Goal: Information Seeking & Learning: Learn about a topic

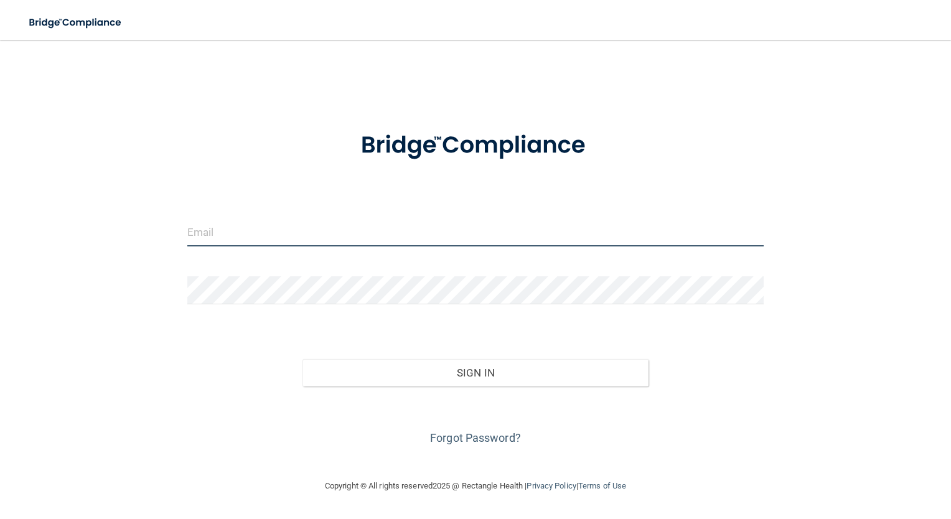
click at [295, 227] on input "email" at bounding box center [475, 233] width 577 height 28
type input "[EMAIL_ADDRESS][DOMAIN_NAME]"
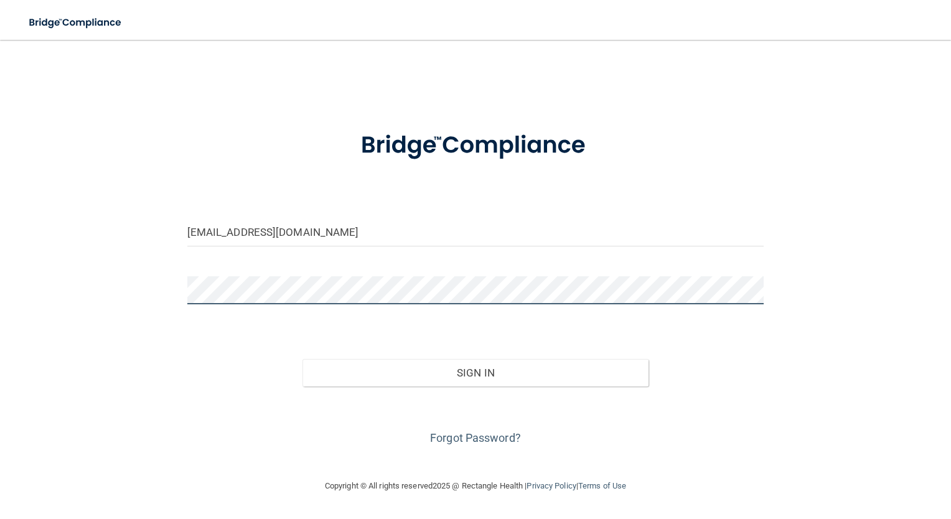
click at [303, 359] on button "Sign In" at bounding box center [476, 372] width 346 height 27
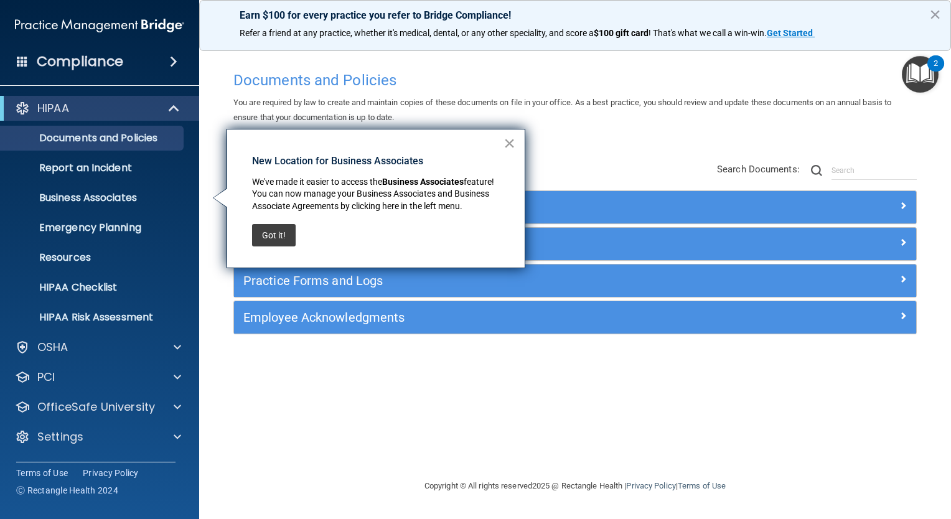
click at [508, 143] on button "×" at bounding box center [510, 143] width 12 height 20
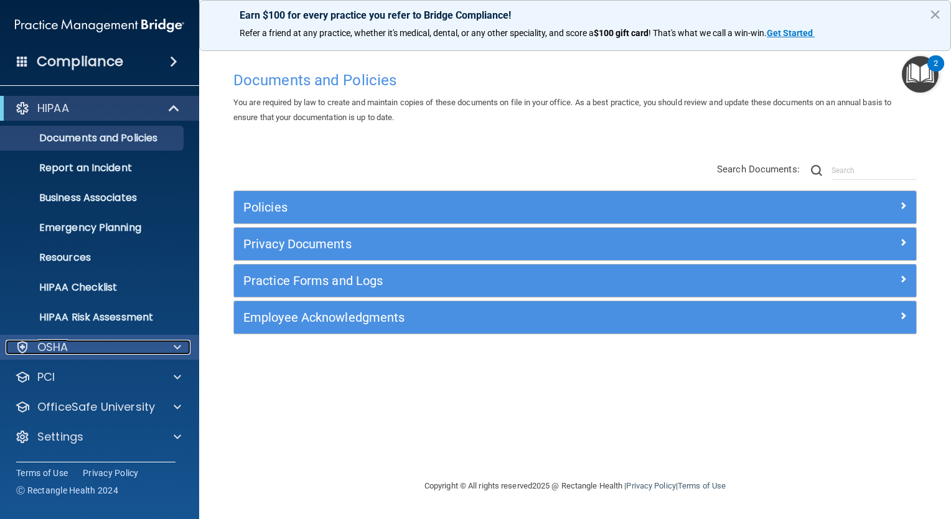
click at [120, 344] on div "OSHA" at bounding box center [83, 347] width 154 height 15
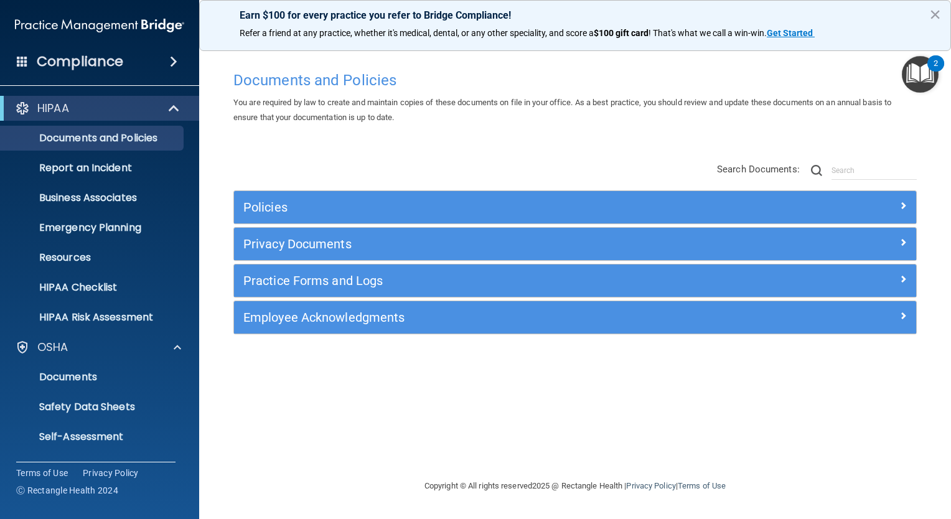
click at [174, 64] on span at bounding box center [173, 61] width 7 height 15
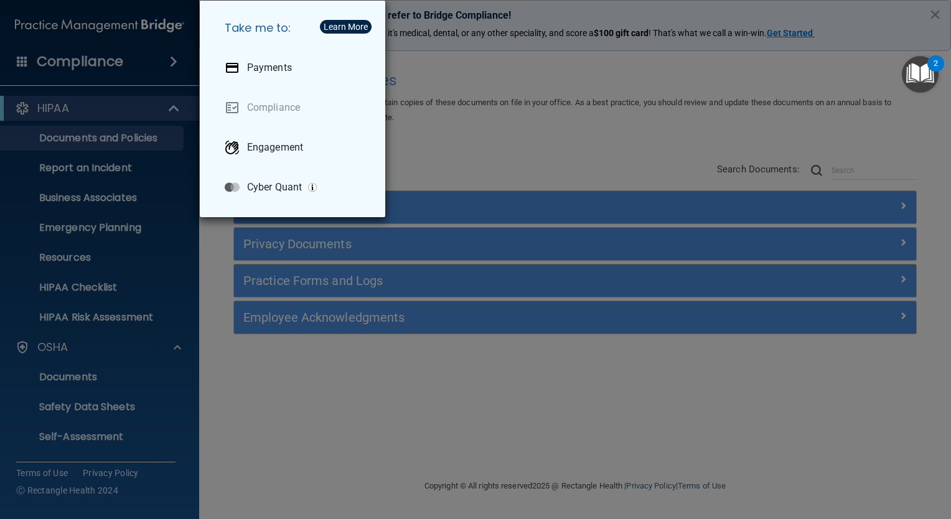
click at [196, 205] on div "Take me to: Payments Compliance Engagement Cyber Quant" at bounding box center [475, 259] width 951 height 519
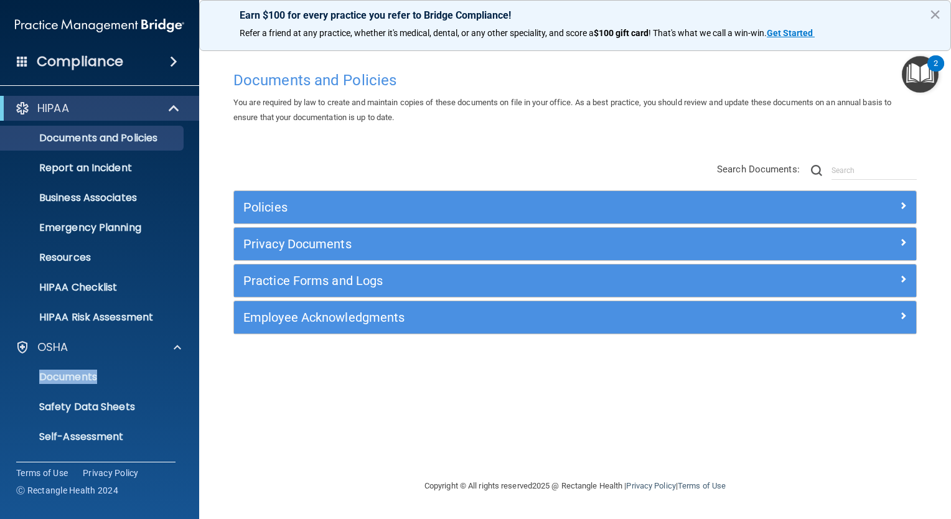
drag, startPoint x: 124, startPoint y: 339, endPoint x: 112, endPoint y: 393, distance: 55.4
click at [112, 393] on div "OSHA Documents Safety Data Sheets Self-Assessment Injury and Illness Report Res…" at bounding box center [100, 422] width 200 height 174
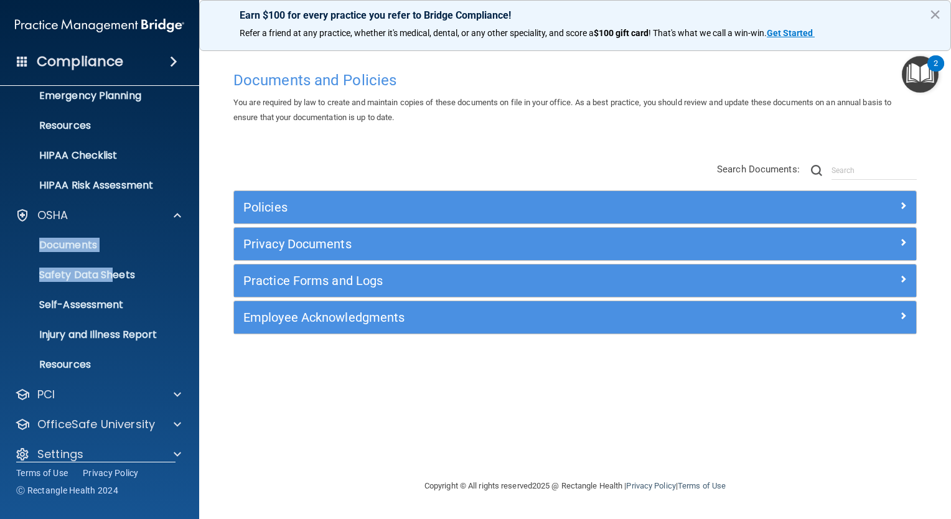
scroll to position [146, 0]
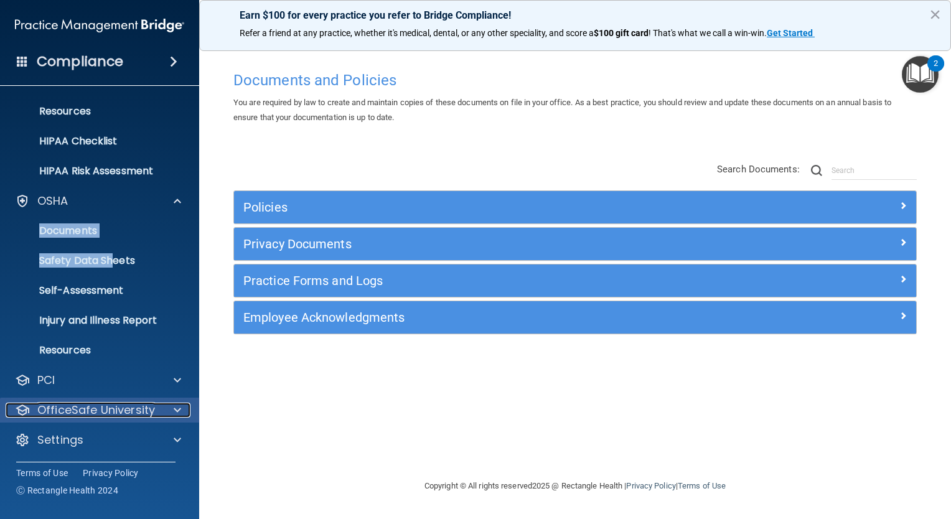
click at [106, 413] on p "OfficeSafe University" at bounding box center [96, 410] width 118 height 15
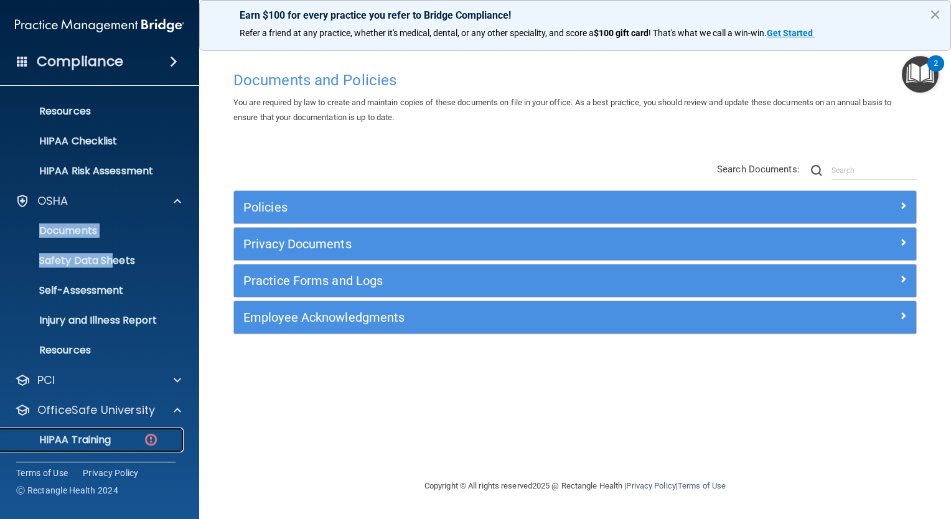
click at [105, 440] on p "HIPAA Training" at bounding box center [59, 440] width 103 height 12
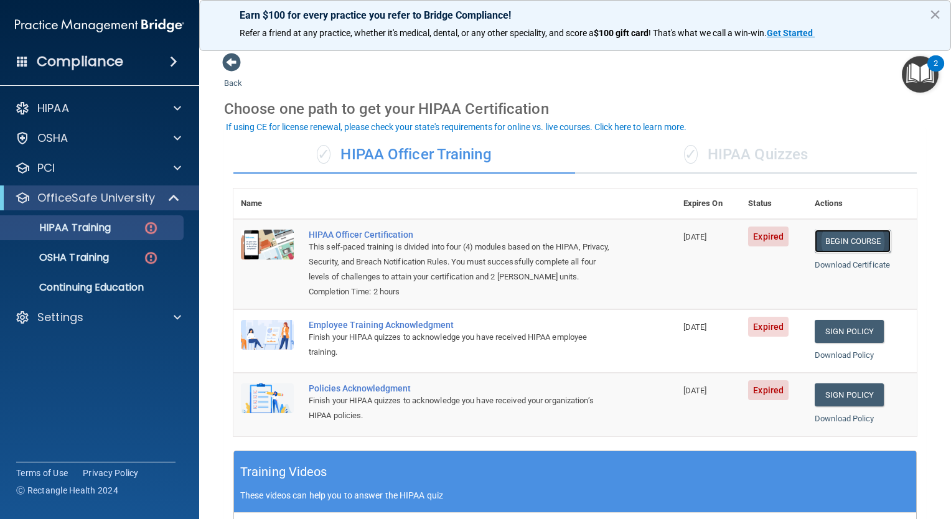
click at [838, 237] on link "Begin Course" at bounding box center [853, 241] width 76 height 23
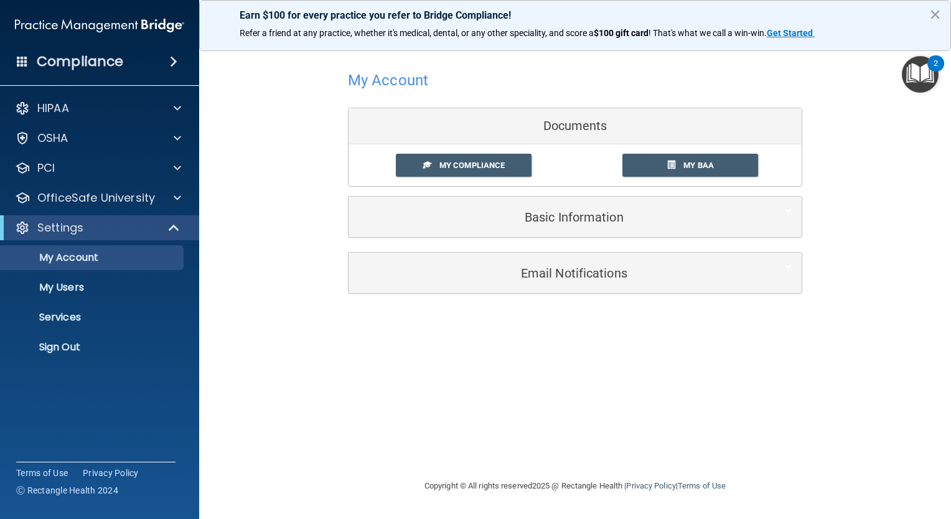
click at [531, 311] on div "My Account Documents My Compliance My Compliance My BAA Basic Information Full …" at bounding box center [575, 259] width 702 height 414
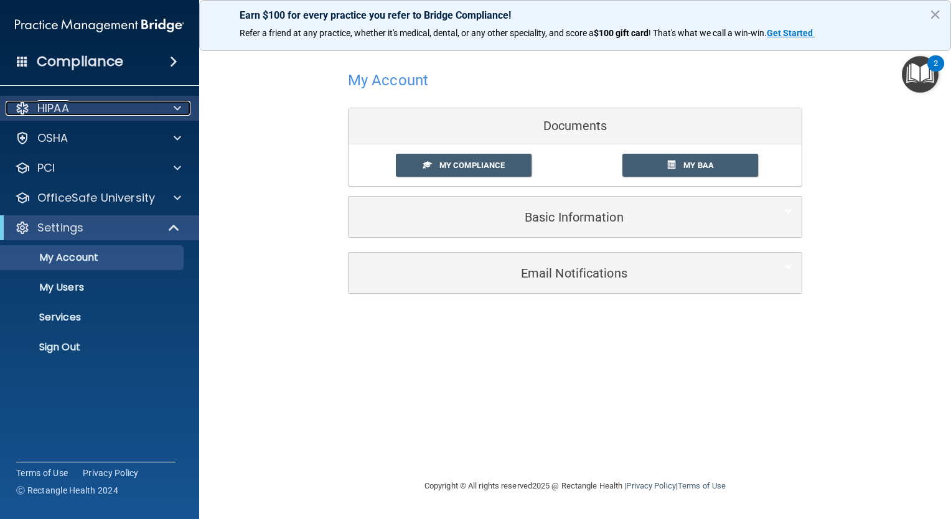
click at [100, 107] on div "HIPAA" at bounding box center [83, 108] width 154 height 15
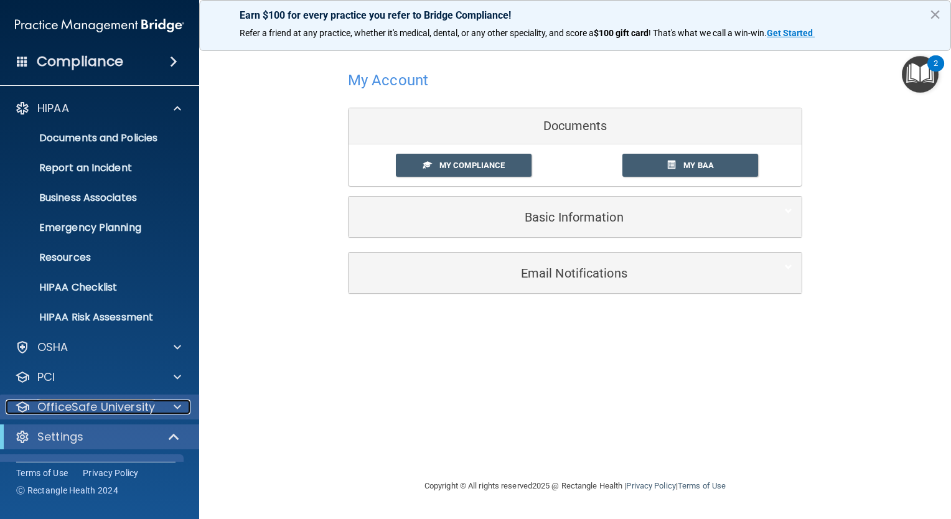
click at [132, 404] on p "OfficeSafe University" at bounding box center [96, 407] width 118 height 15
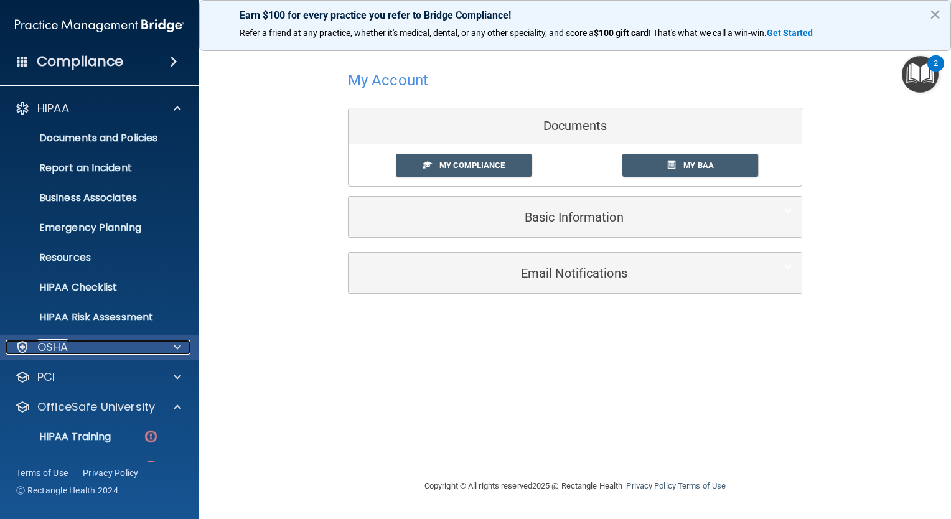
click at [113, 349] on div "OSHA" at bounding box center [83, 347] width 154 height 15
click at [62, 345] on p "OSHA" at bounding box center [52, 347] width 31 height 15
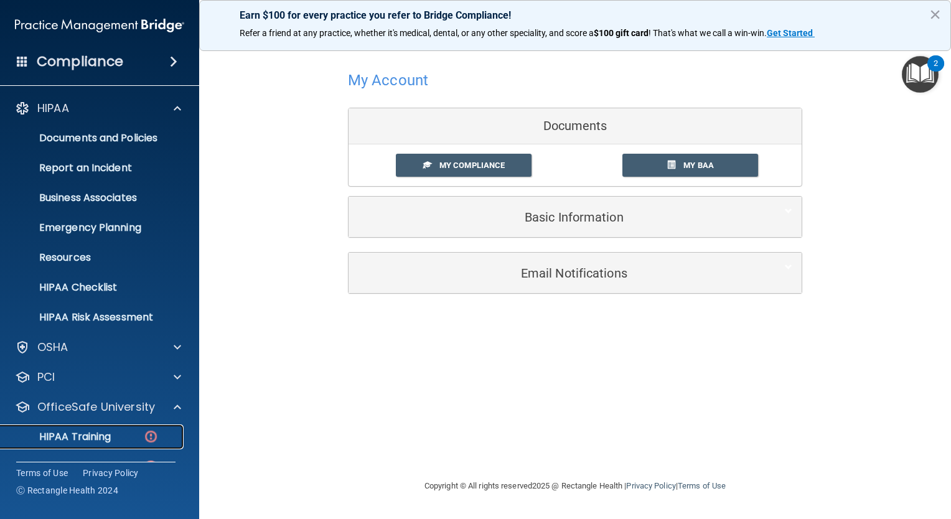
click at [124, 438] on div "HIPAA Training" at bounding box center [93, 437] width 170 height 12
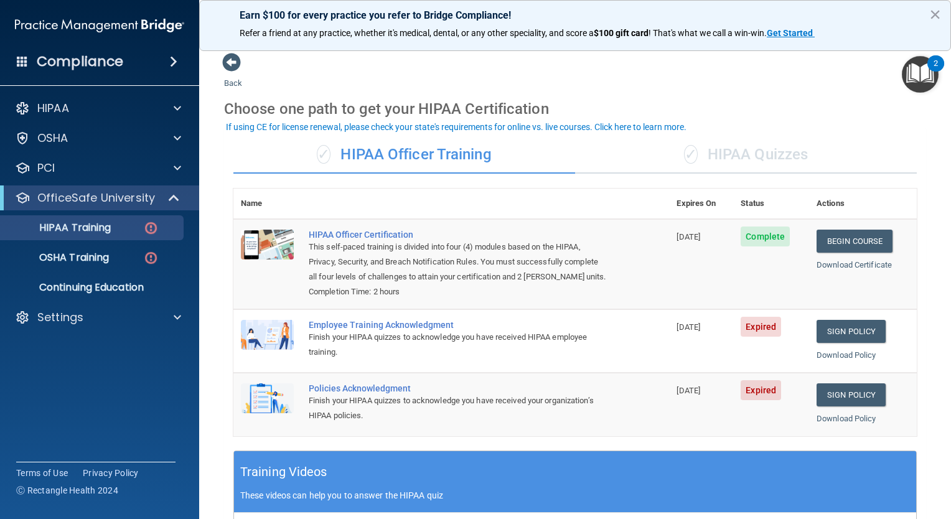
click at [279, 348] on img at bounding box center [267, 335] width 53 height 30
click at [278, 350] on img at bounding box center [267, 335] width 53 height 30
click at [765, 332] on span "Expired" at bounding box center [761, 327] width 40 height 20
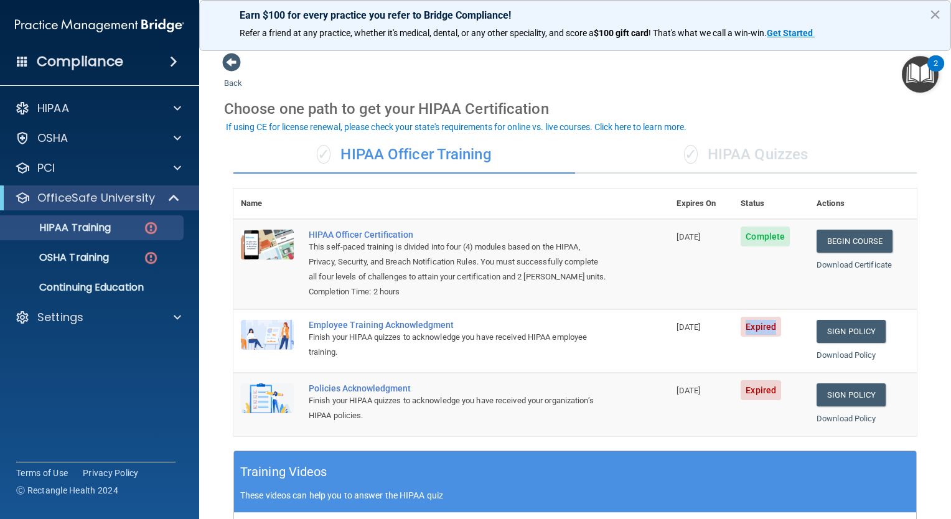
click at [273, 350] on img at bounding box center [267, 335] width 53 height 30
click at [153, 226] on img at bounding box center [151, 228] width 16 height 16
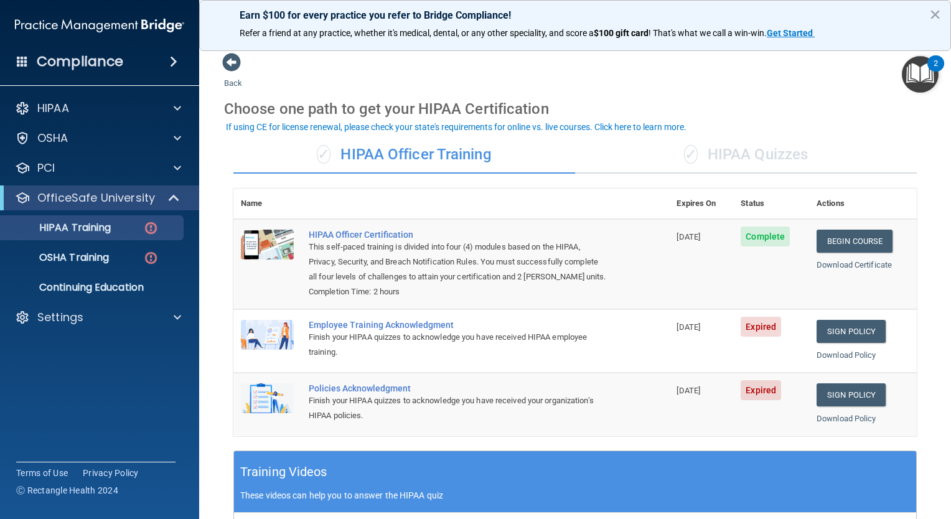
click at [390, 477] on div "Training Videos These videos can help you to answer the HIPAA quiz" at bounding box center [575, 482] width 682 height 62
click at [385, 330] on div "Employee Training Acknowledgment" at bounding box center [458, 325] width 298 height 10
click at [266, 350] on img at bounding box center [267, 335] width 53 height 30
click at [342, 330] on div "Employee Training Acknowledgment" at bounding box center [458, 325] width 298 height 10
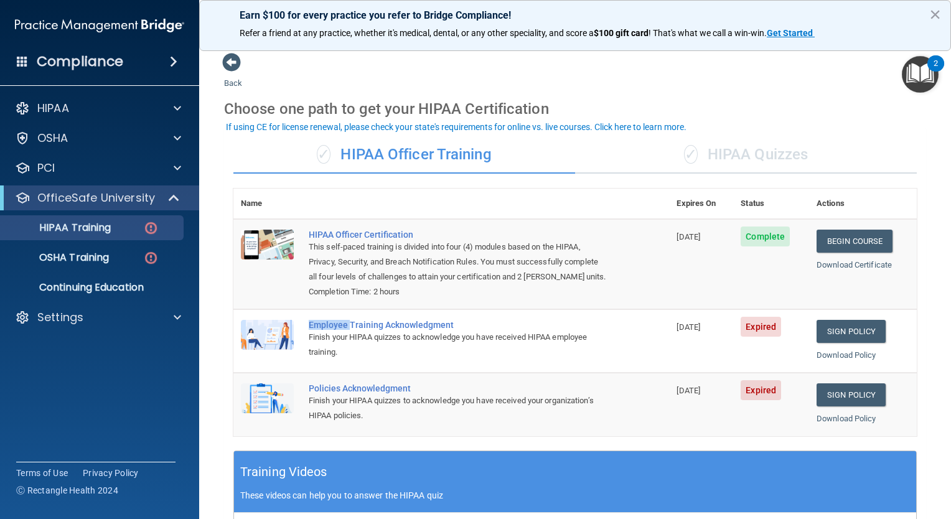
click at [342, 330] on div "Employee Training Acknowledgment" at bounding box center [458, 325] width 298 height 10
click at [837, 343] on link "Sign Policy" at bounding box center [851, 331] width 69 height 23
click at [849, 342] on link "Sign Policy" at bounding box center [851, 331] width 69 height 23
click at [846, 343] on link "Sign Policy" at bounding box center [851, 331] width 69 height 23
click at [822, 407] on link "Sign Policy" at bounding box center [851, 395] width 69 height 23
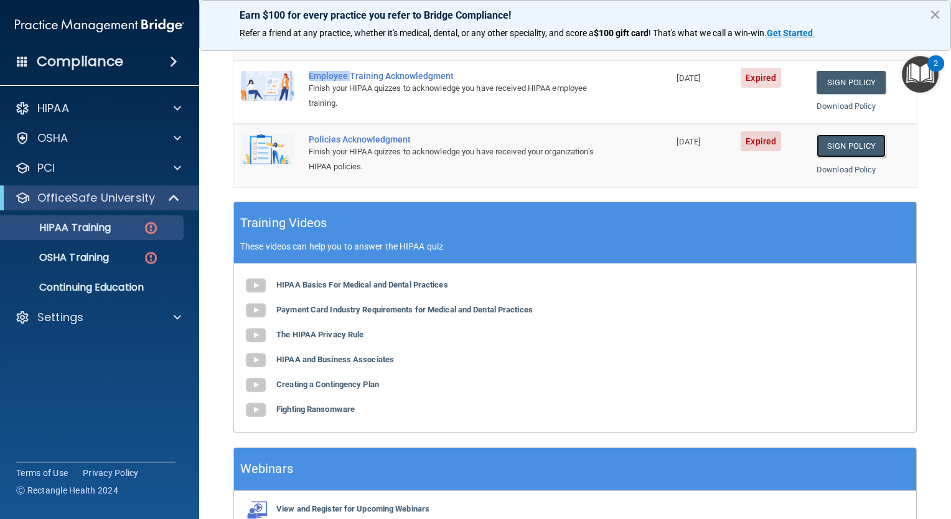
scroll to position [331, 0]
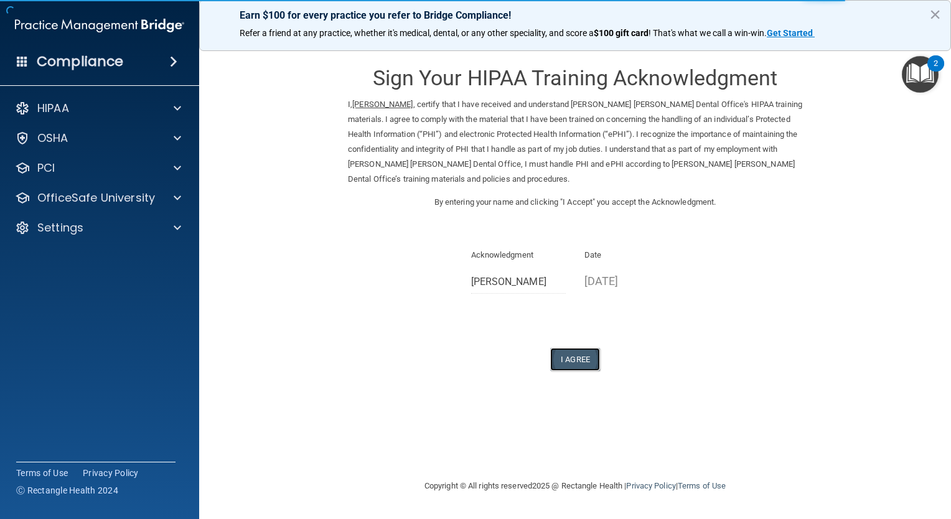
click at [578, 356] on button "I Agree" at bounding box center [575, 359] width 50 height 23
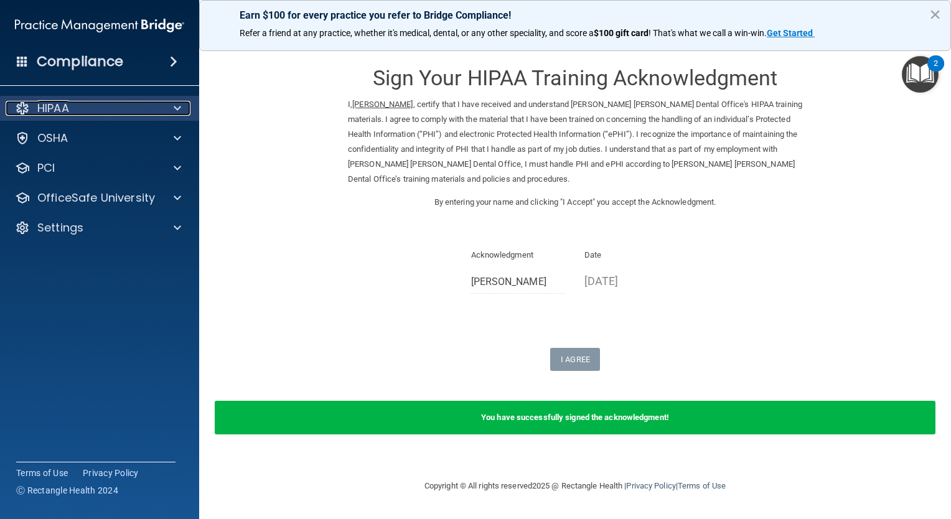
click at [93, 106] on div "HIPAA" at bounding box center [83, 108] width 154 height 15
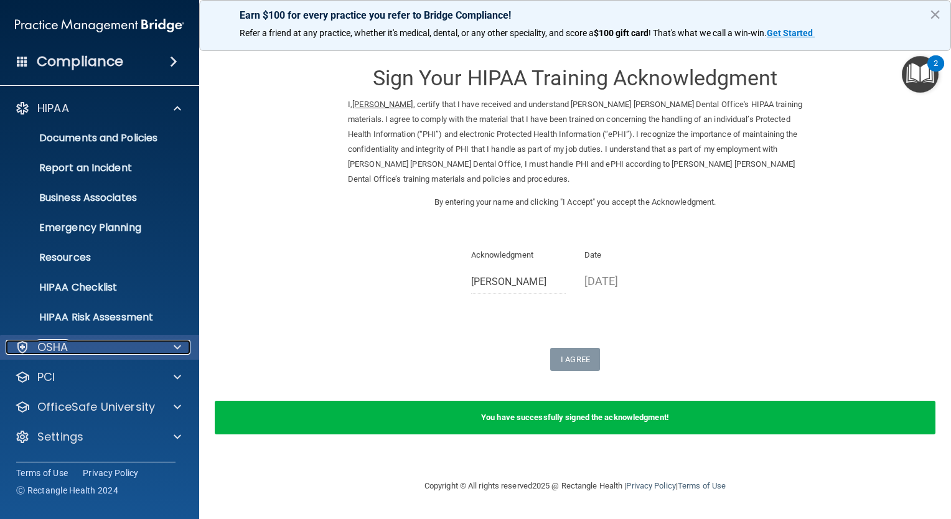
click at [132, 342] on div "OSHA" at bounding box center [83, 347] width 154 height 15
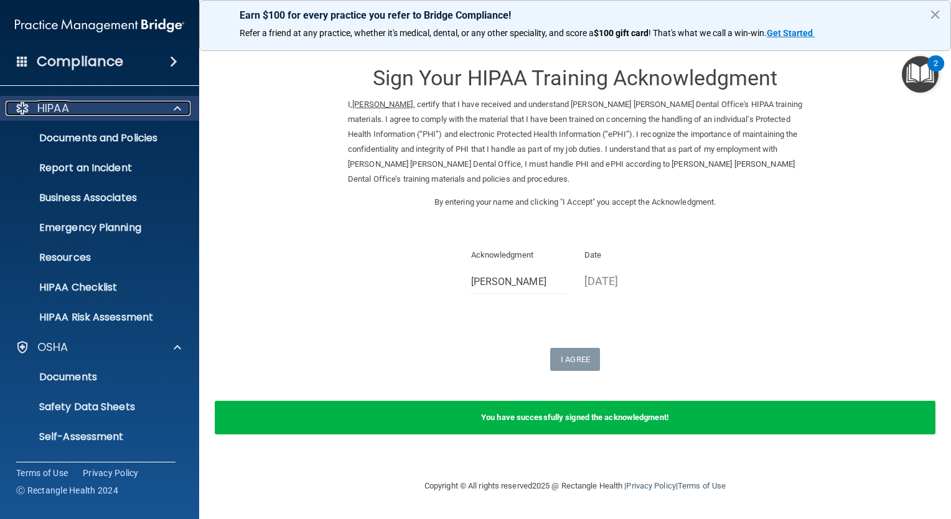
click at [174, 110] on span at bounding box center [177, 108] width 7 height 15
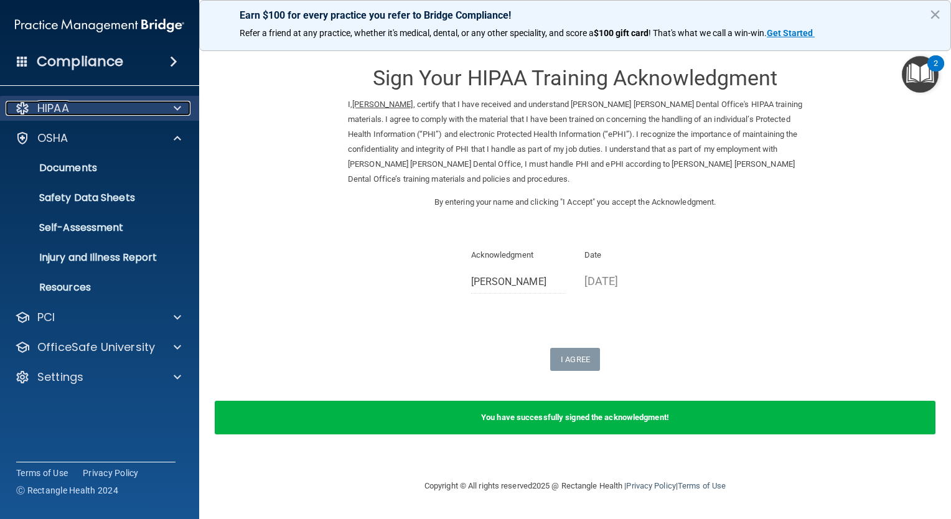
click at [69, 103] on p "HIPAA" at bounding box center [53, 108] width 32 height 15
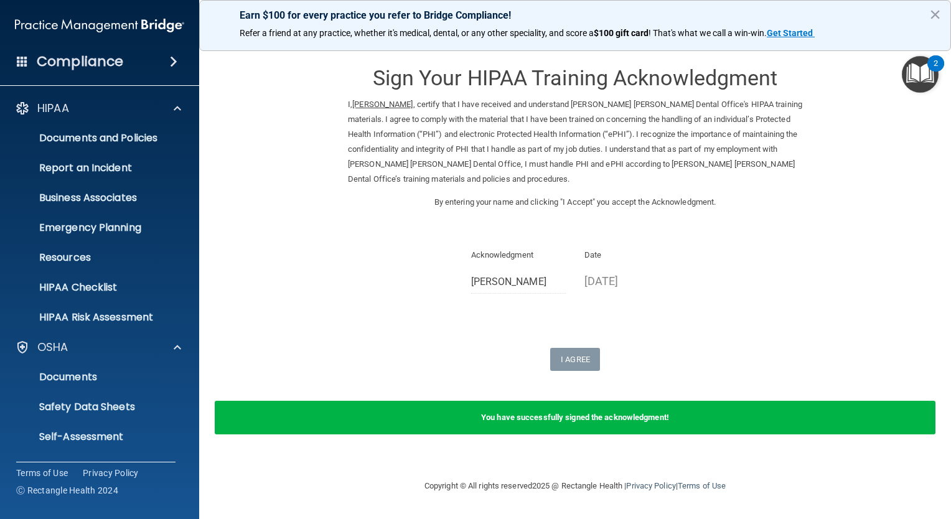
click at [92, 60] on h4 "Compliance" at bounding box center [80, 61] width 87 height 17
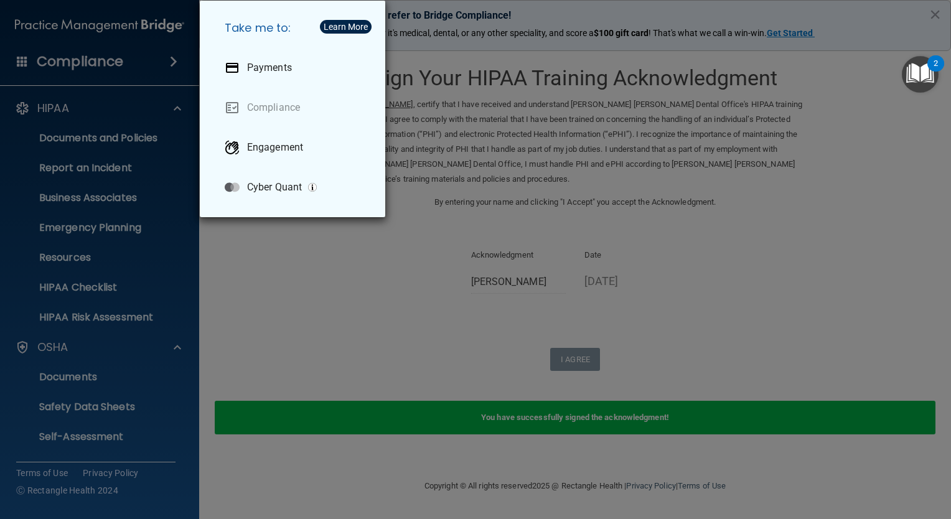
click at [285, 250] on div "Take me to: Payments Compliance Engagement Cyber Quant" at bounding box center [475, 259] width 951 height 519
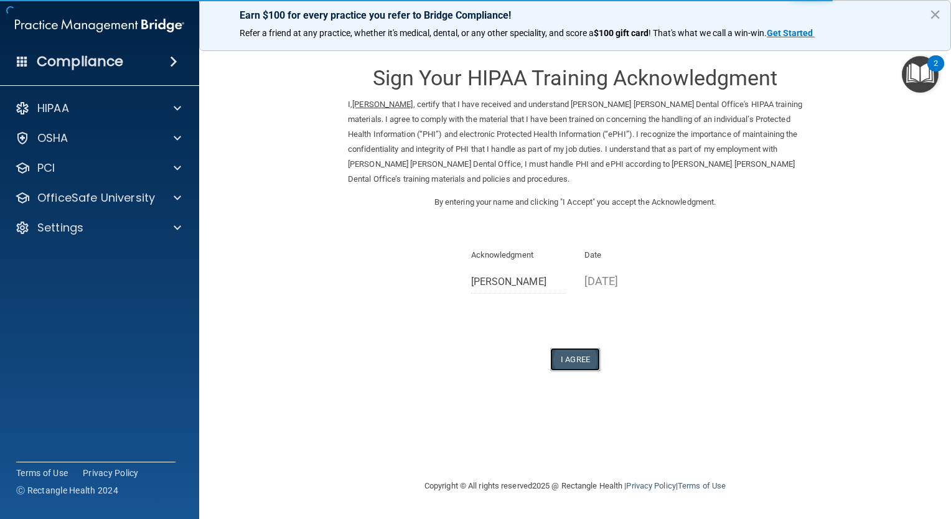
click at [575, 362] on button "I Agree" at bounding box center [575, 359] width 50 height 23
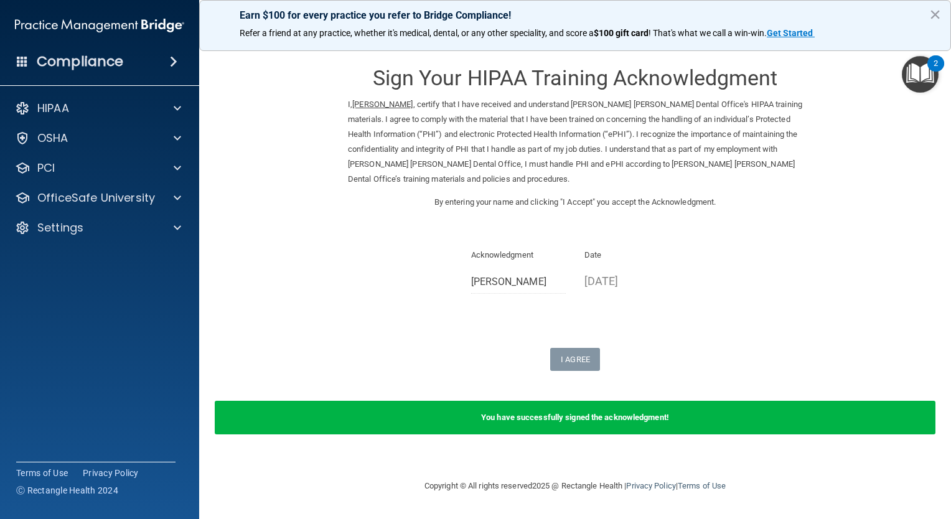
click at [925, 69] on img "Open Resource Center, 2 new notifications" at bounding box center [920, 74] width 37 height 37
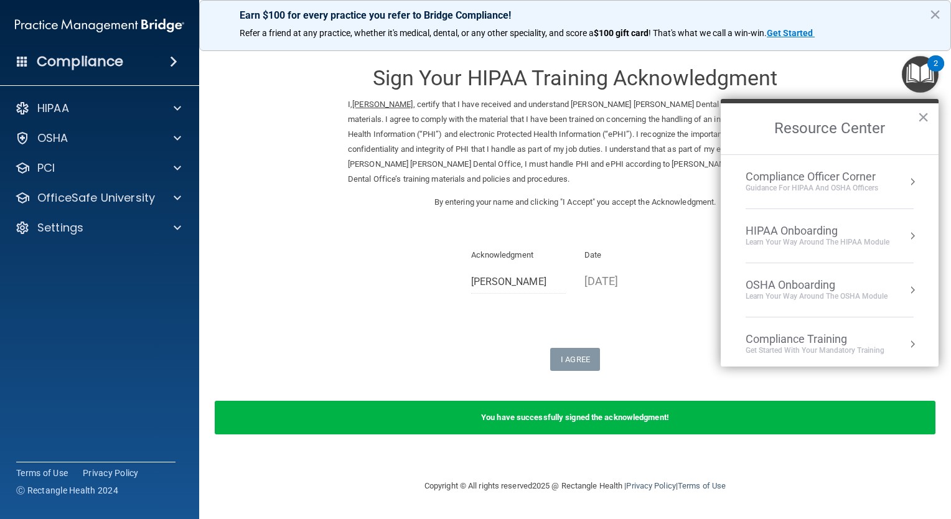
click at [879, 377] on form "Sign Your HIPAA Training Acknowledgment I, Marc Mcclellan , certify that I have…" at bounding box center [575, 250] width 702 height 397
click at [923, 115] on button "×" at bounding box center [924, 117] width 12 height 20
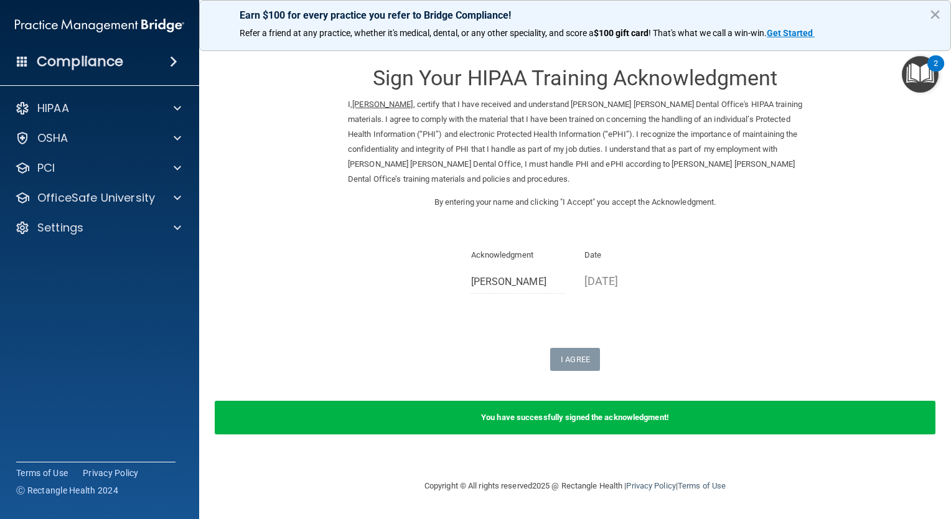
click at [937, 14] on button "×" at bounding box center [936, 14] width 12 height 20
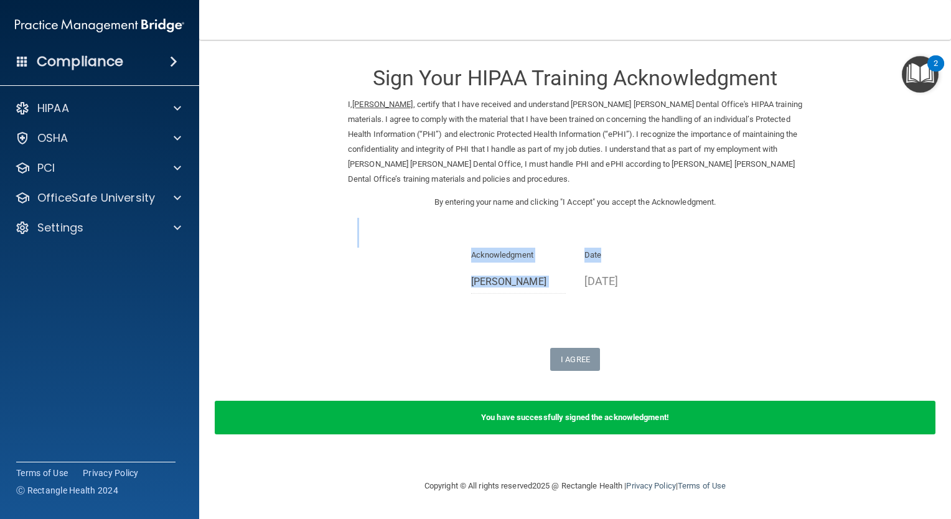
drag, startPoint x: 804, startPoint y: 226, endPoint x: 790, endPoint y: 253, distance: 30.9
click at [790, 253] on form "Sign Your HIPAA Training Acknowledgment I, Marc Mcclellan , certify that I have…" at bounding box center [575, 250] width 702 height 397
click at [732, 285] on div "Acknowledgment Marc Mcclellan Date 09/17/2025" at bounding box center [575, 275] width 455 height 55
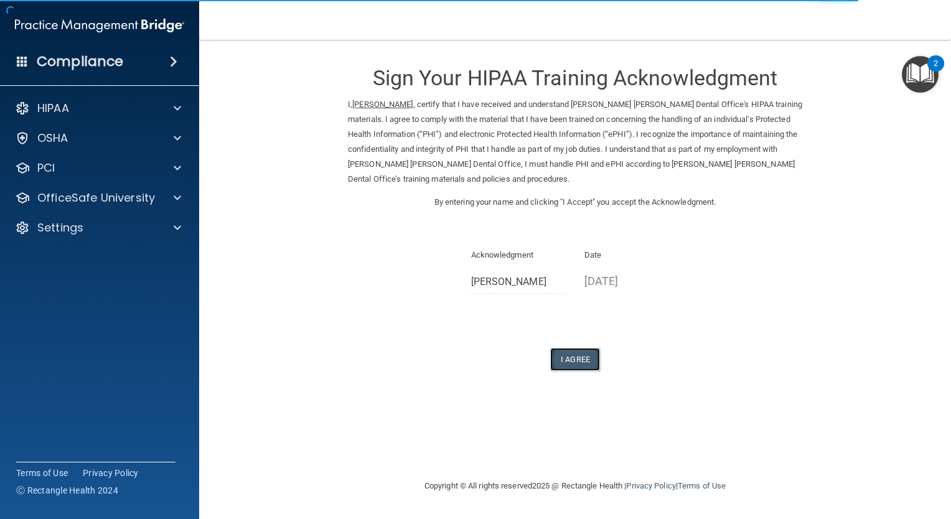
click at [585, 359] on button "I Agree" at bounding box center [575, 359] width 50 height 23
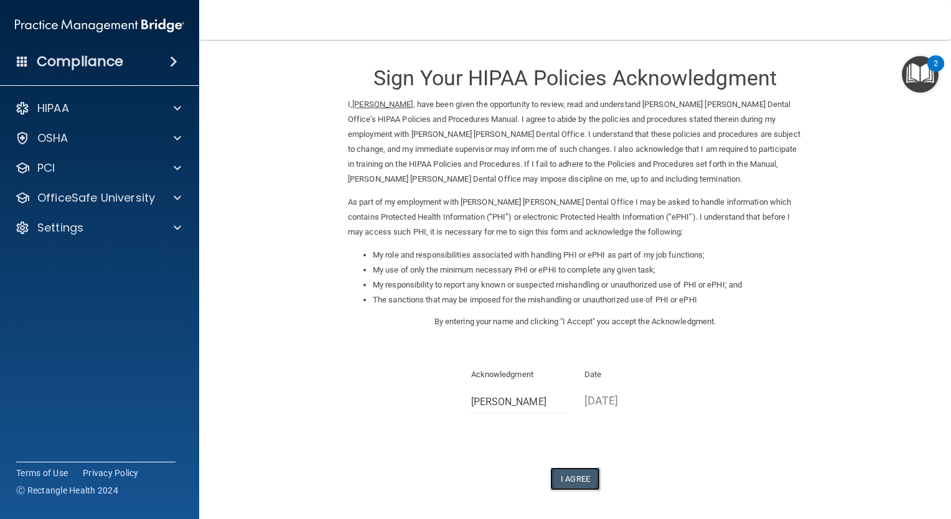
click at [566, 477] on button "I Agree" at bounding box center [575, 479] width 50 height 23
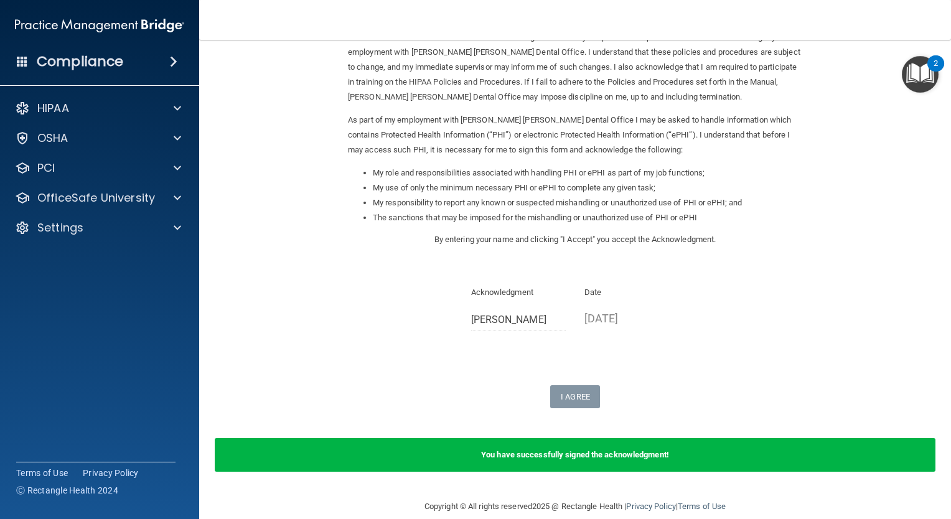
scroll to position [99, 0]
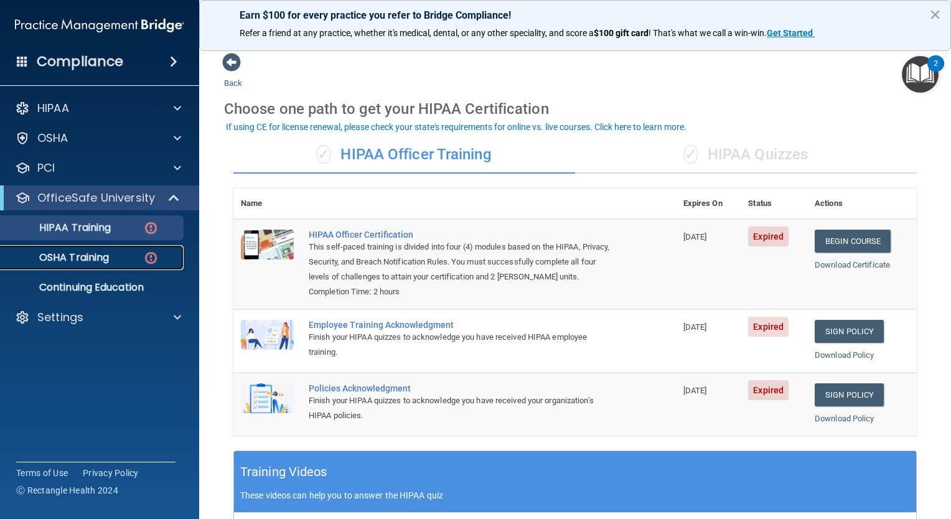
click at [108, 257] on p "OSHA Training" at bounding box center [58, 258] width 101 height 12
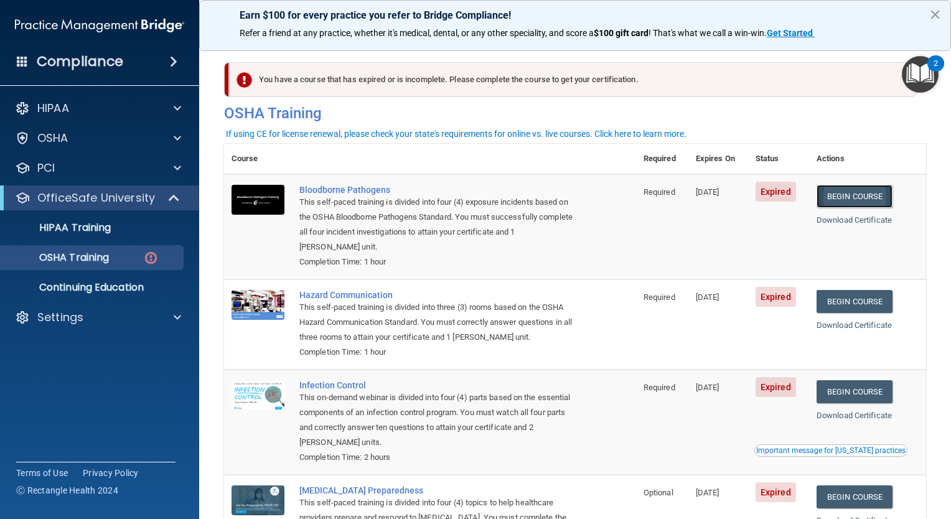
click at [869, 197] on link "Begin Course" at bounding box center [855, 196] width 76 height 23
click at [849, 196] on link "Begin Course" at bounding box center [855, 196] width 76 height 23
click at [130, 258] on div "OSHA Training" at bounding box center [93, 258] width 170 height 12
click at [130, 255] on div "OSHA Training" at bounding box center [93, 258] width 170 height 12
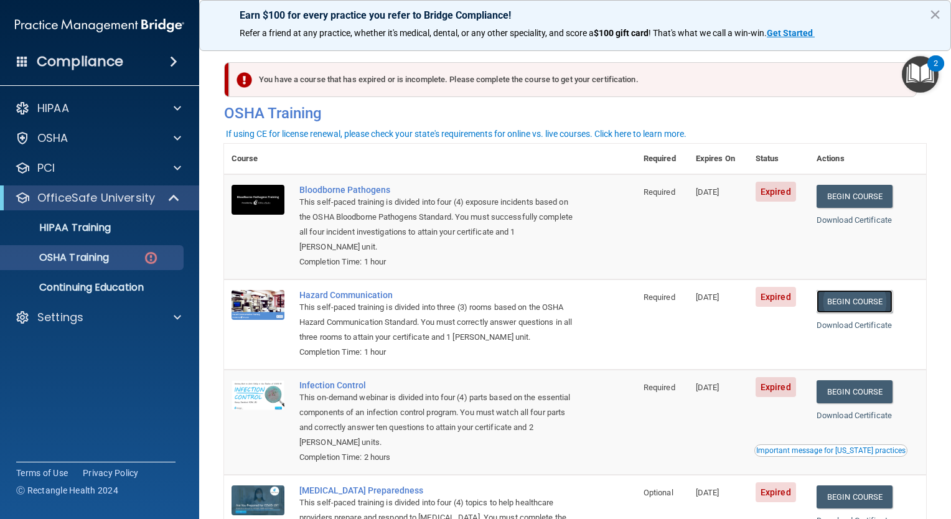
click at [871, 305] on link "Begin Course" at bounding box center [855, 301] width 76 height 23
click at [830, 392] on link "Begin Course" at bounding box center [855, 391] width 76 height 23
click at [844, 498] on link "Begin Course" at bounding box center [855, 497] width 76 height 23
click at [941, 12] on button "×" at bounding box center [936, 14] width 12 height 20
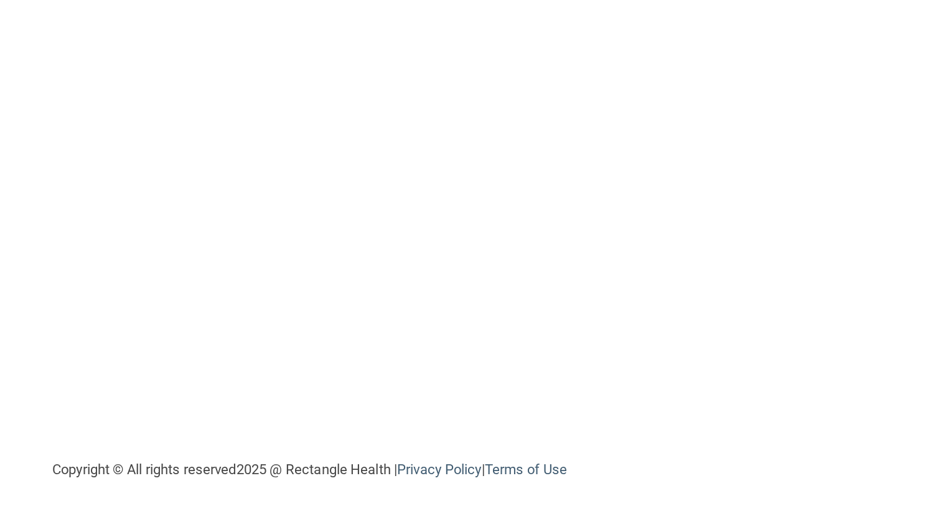
click at [714, 465] on div "Bloodborne Pathogens Training This course doesn’t expire until 09/13/2025. Are …" at bounding box center [575, 267] width 702 height 431
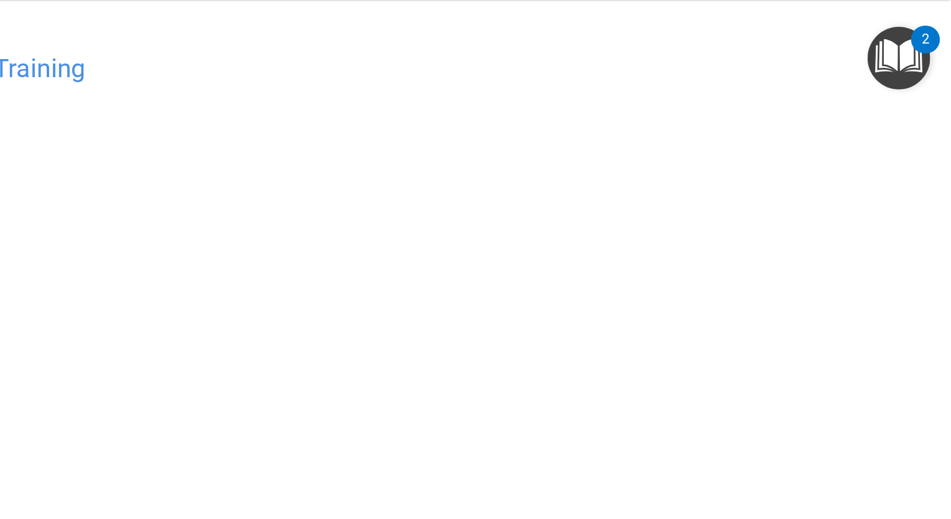
click at [921, 73] on img "Open Resource Center, 2 new notifications" at bounding box center [920, 74] width 37 height 37
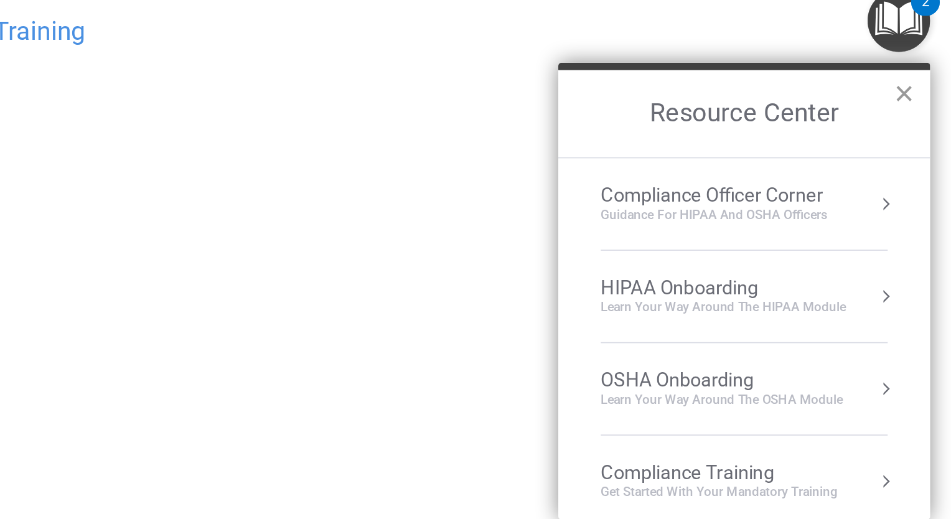
click at [922, 115] on button "×" at bounding box center [924, 117] width 12 height 20
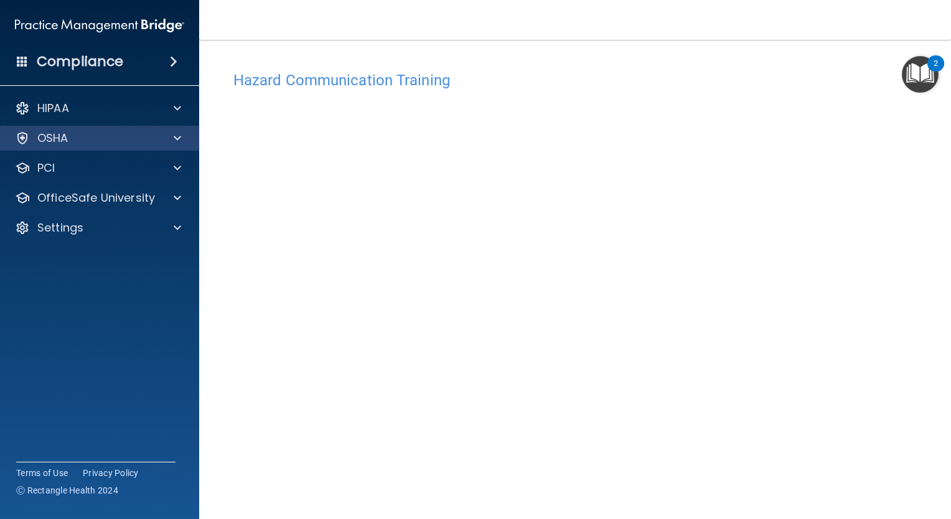
click at [138, 148] on div "OSHA" at bounding box center [100, 138] width 200 height 25
click at [175, 136] on span at bounding box center [177, 138] width 7 height 15
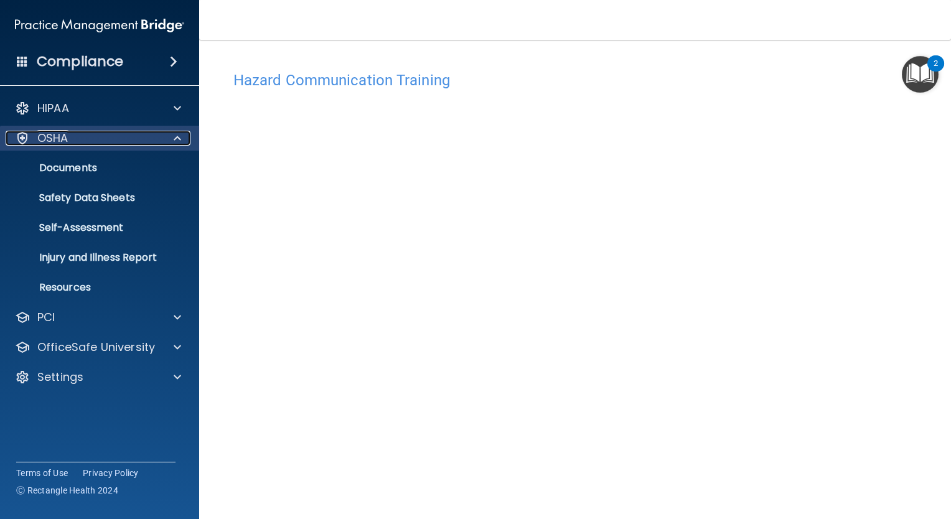
click at [175, 136] on span at bounding box center [177, 138] width 7 height 15
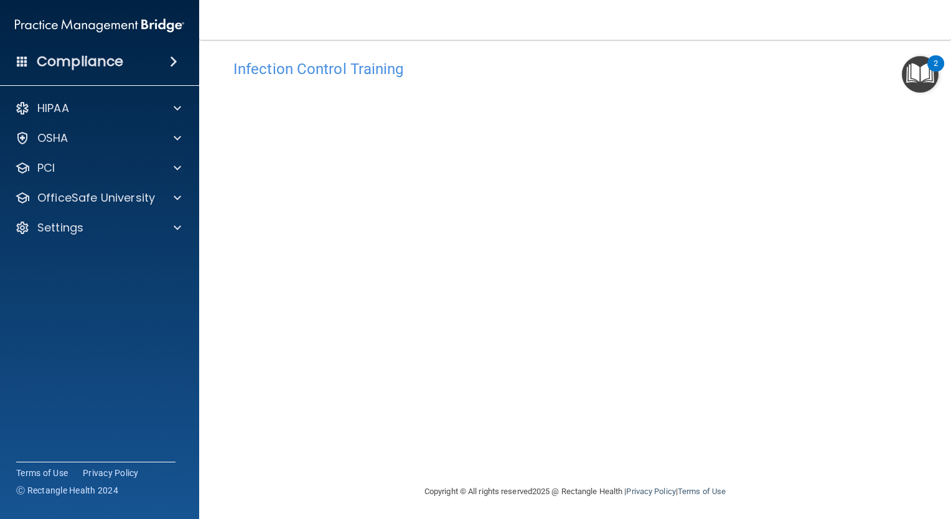
scroll to position [13, 0]
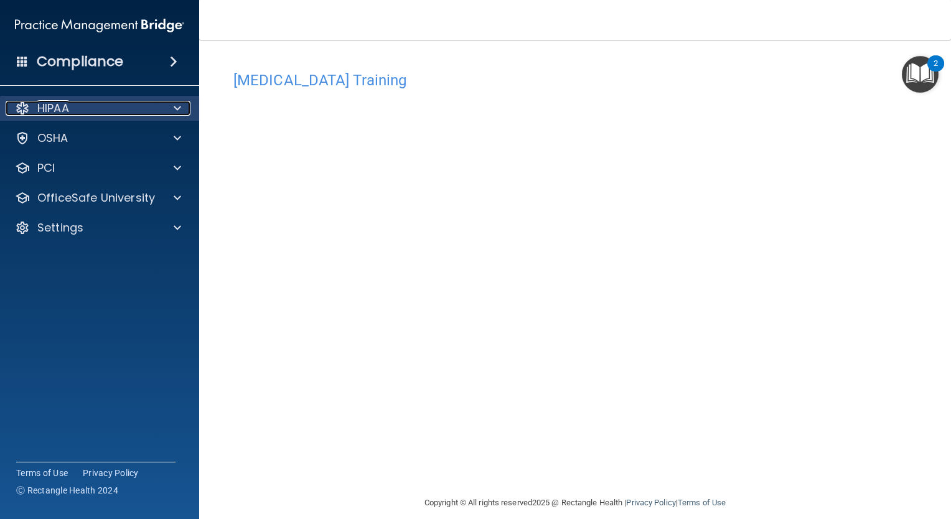
click at [65, 111] on p "HIPAA" at bounding box center [53, 108] width 32 height 15
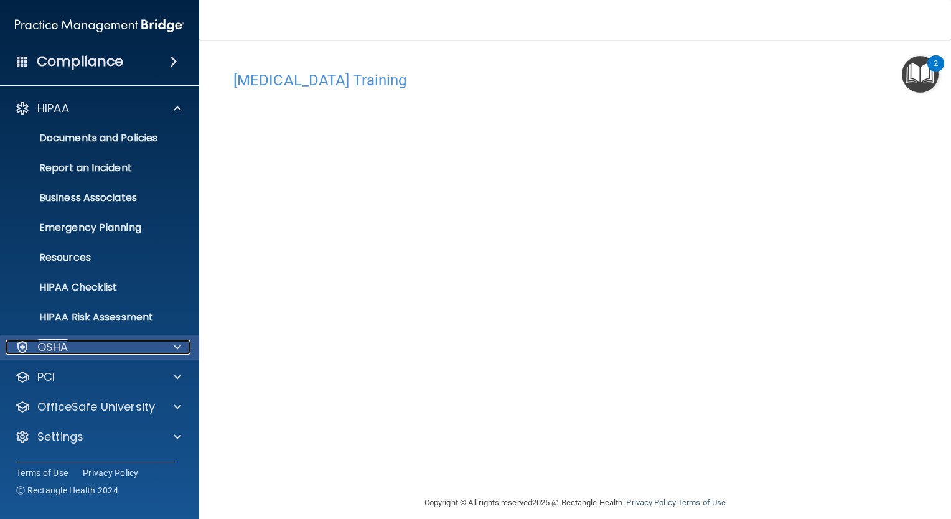
click at [153, 350] on div "OSHA" at bounding box center [83, 347] width 154 height 15
